Goal: Find specific page/section: Find specific page/section

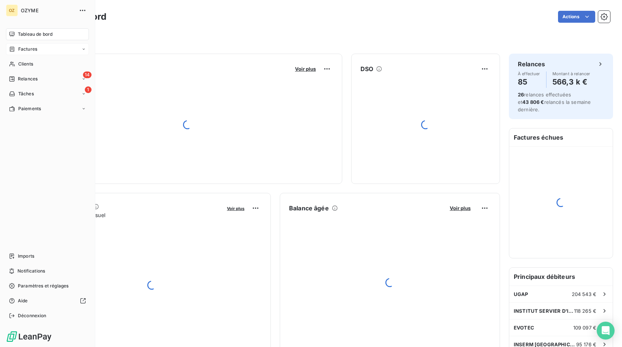
click at [20, 52] on span "Factures" at bounding box center [27, 49] width 19 height 7
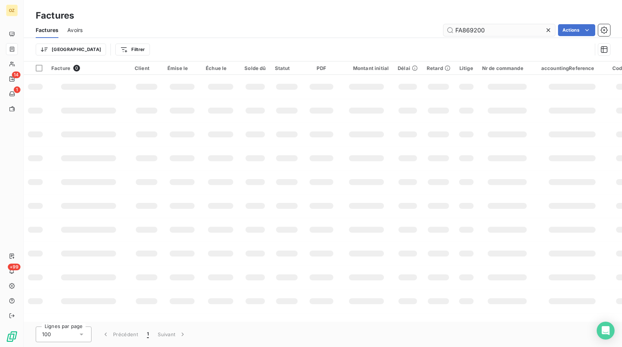
drag, startPoint x: 488, startPoint y: 29, endPoint x: 455, endPoint y: 35, distance: 33.9
click at [455, 35] on input "FA869200" at bounding box center [499, 30] width 112 height 12
click at [500, 32] on input "FA869200" at bounding box center [499, 30] width 112 height 12
drag, startPoint x: 482, startPoint y: 30, endPoint x: 440, endPoint y: 29, distance: 41.3
click at [440, 29] on div "FA869200 Actions" at bounding box center [350, 30] width 518 height 12
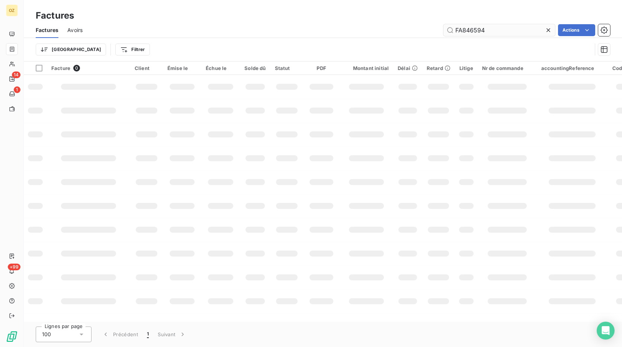
type input "FA846594"
click at [496, 33] on input "FA846594" at bounding box center [499, 30] width 112 height 12
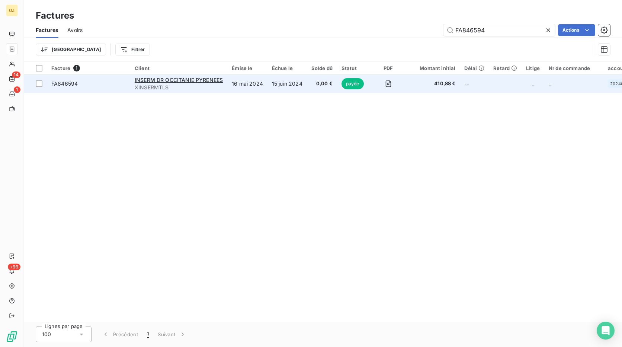
click at [263, 88] on td "16 mai 2024" at bounding box center [247, 84] width 40 height 18
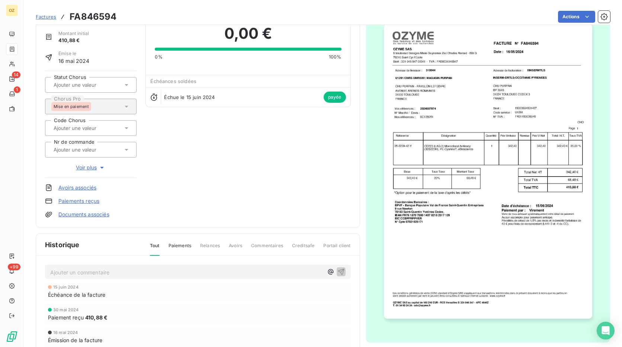
scroll to position [26, 0]
